Goal: Task Accomplishment & Management: Manage account settings

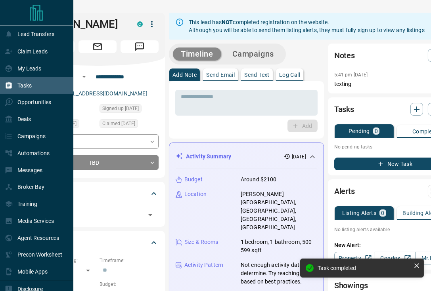
click at [32, 90] on div "Tasks" at bounding box center [18, 85] width 27 height 13
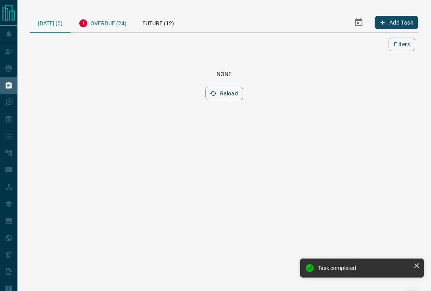
click at [109, 32] on div "Overdue (24)" at bounding box center [103, 22] width 64 height 19
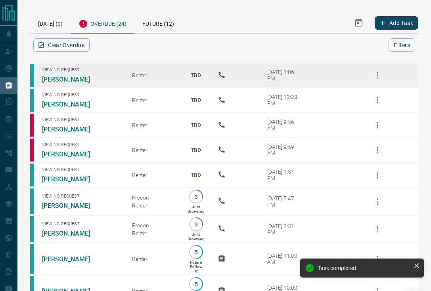
click at [375, 80] on icon "button" at bounding box center [377, 76] width 10 height 10
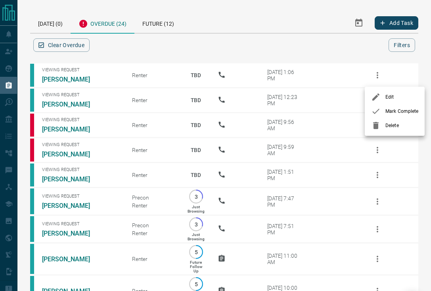
click at [391, 112] on span "Mark Complete" at bounding box center [401, 111] width 33 height 7
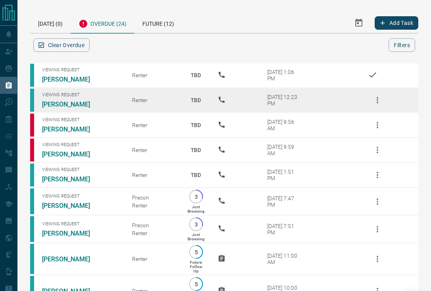
click at [376, 102] on icon "button" at bounding box center [377, 100] width 10 height 10
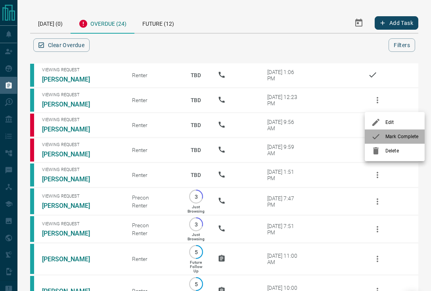
click at [389, 137] on span "Mark Complete" at bounding box center [401, 136] width 33 height 7
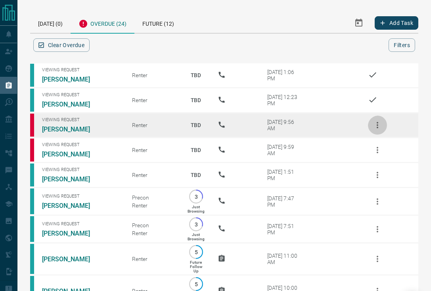
click at [379, 129] on icon "button" at bounding box center [377, 125] width 10 height 10
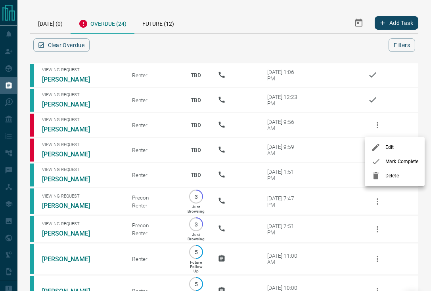
click at [382, 160] on div at bounding box center [378, 162] width 14 height 10
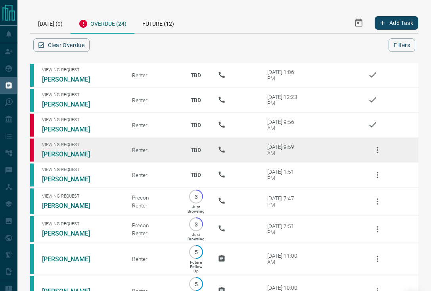
click at [376, 151] on icon "button" at bounding box center [377, 150] width 10 height 10
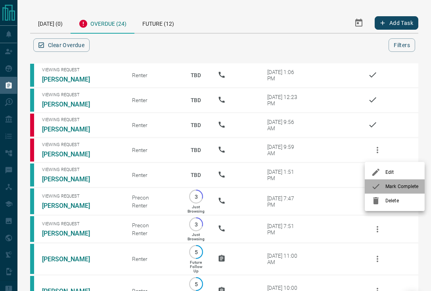
click at [380, 184] on icon at bounding box center [376, 187] width 10 height 10
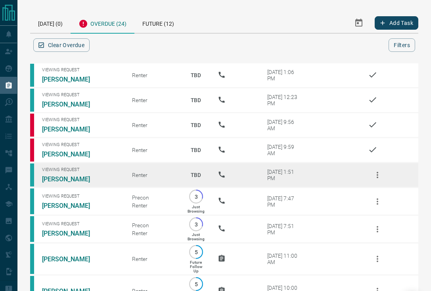
click at [379, 180] on icon "button" at bounding box center [377, 175] width 10 height 10
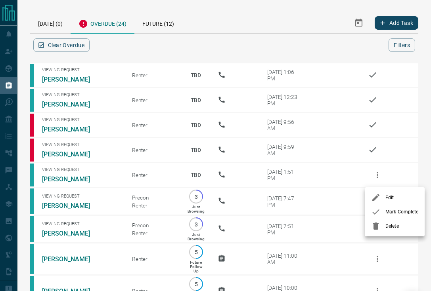
click at [380, 217] on icon at bounding box center [376, 212] width 10 height 10
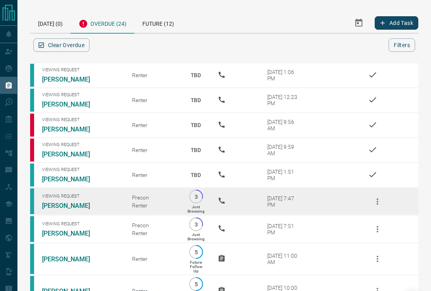
click at [379, 206] on icon "button" at bounding box center [377, 202] width 10 height 10
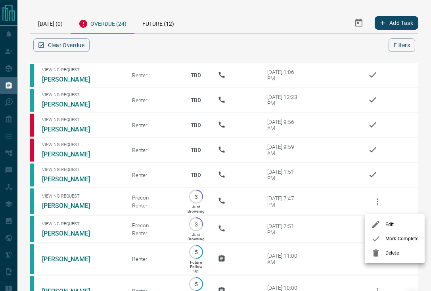
click at [378, 244] on icon at bounding box center [376, 239] width 10 height 10
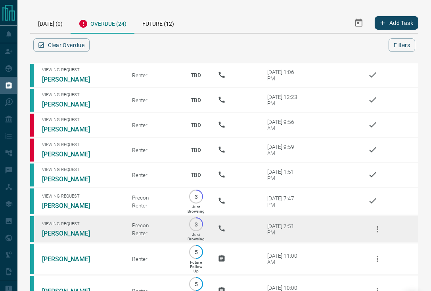
click at [70, 242] on td "Viewing Request [PERSON_NAME]" at bounding box center [75, 229] width 90 height 28
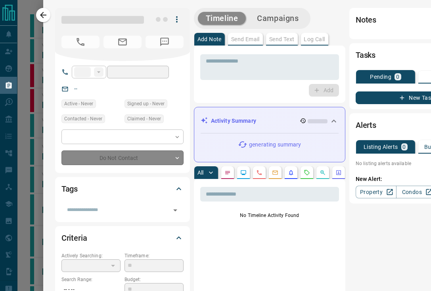
type input "**"
type input "**********"
type input "*"
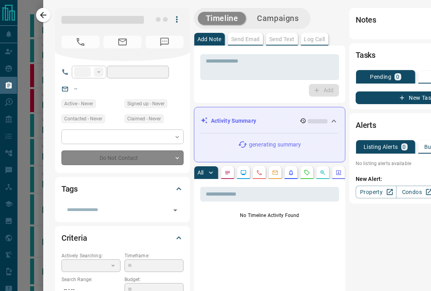
type input "**********"
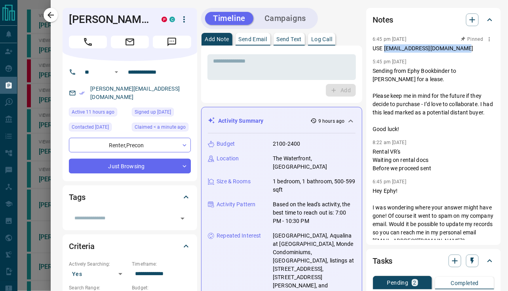
drag, startPoint x: 379, startPoint y: 49, endPoint x: 469, endPoint y: 48, distance: 89.5
click at [430, 48] on p "USE [EMAIL_ADDRESS][DOMAIN_NAME]" at bounding box center [434, 48] width 122 height 8
copy p "[EMAIL_ADDRESS][DOMAIN_NAME]"
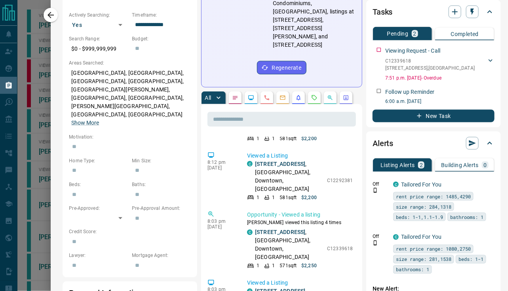
scroll to position [3388, 0]
